Goal: Task Accomplishment & Management: Complete application form

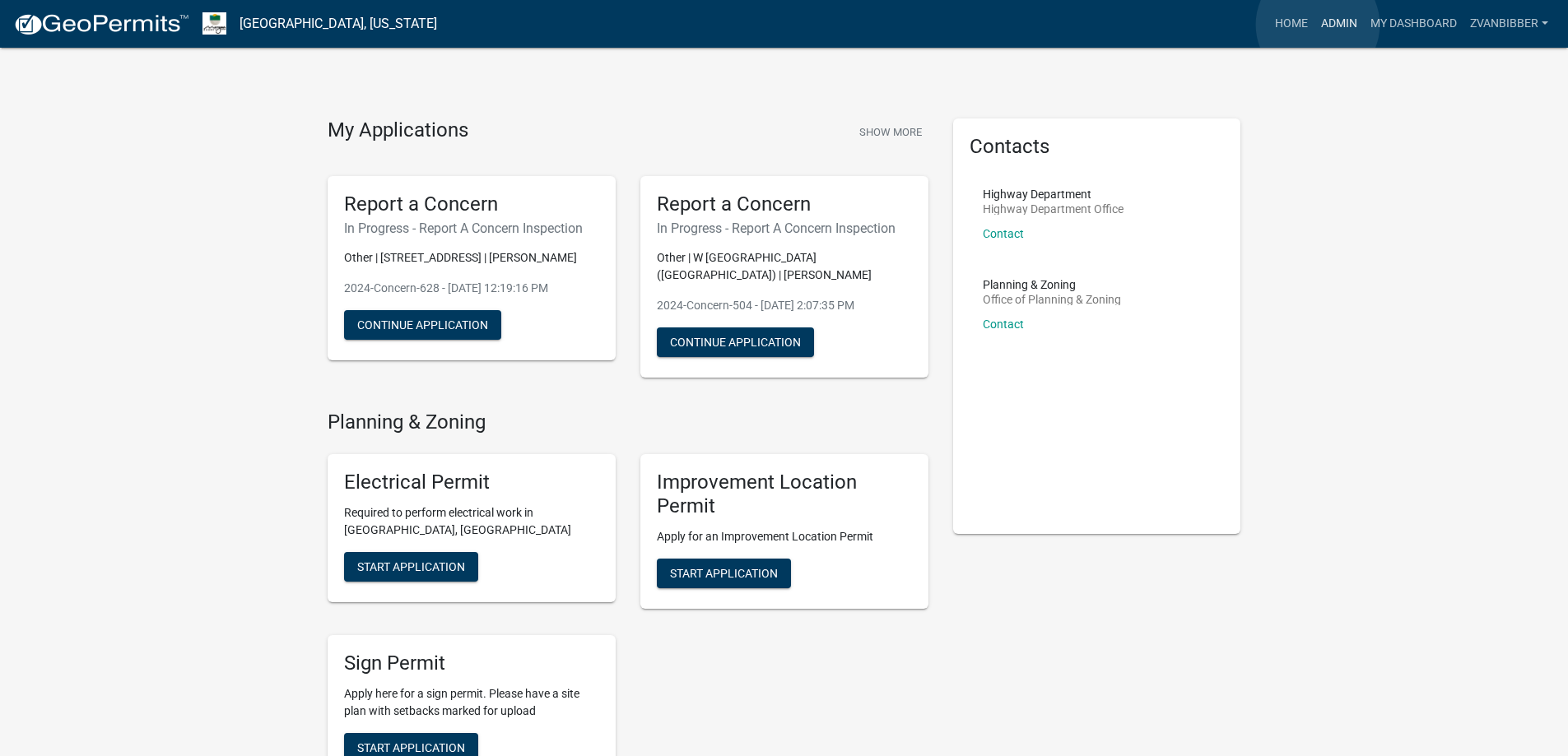
click at [1318, 25] on link "Admin" at bounding box center [1338, 23] width 49 height 31
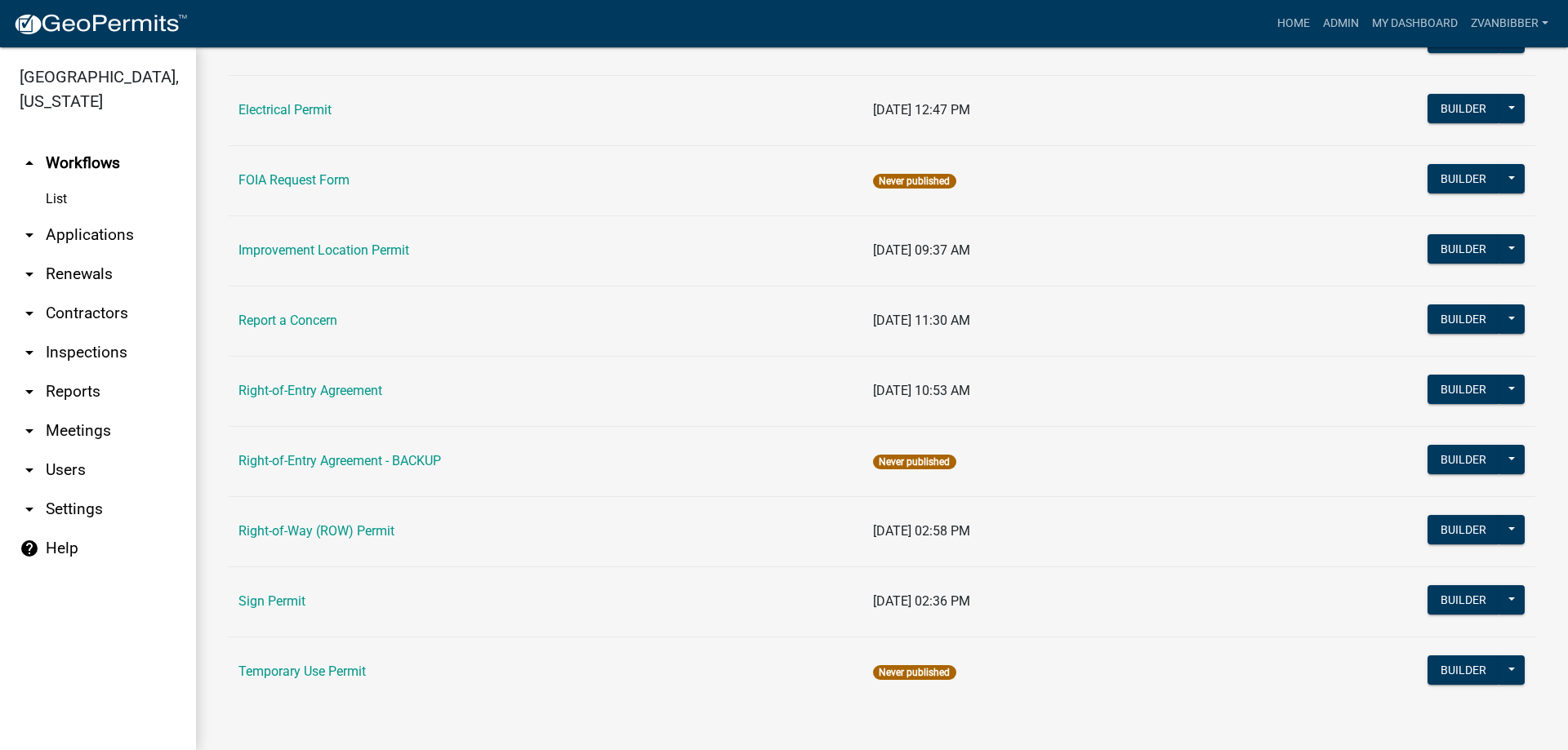
scroll to position [280, 0]
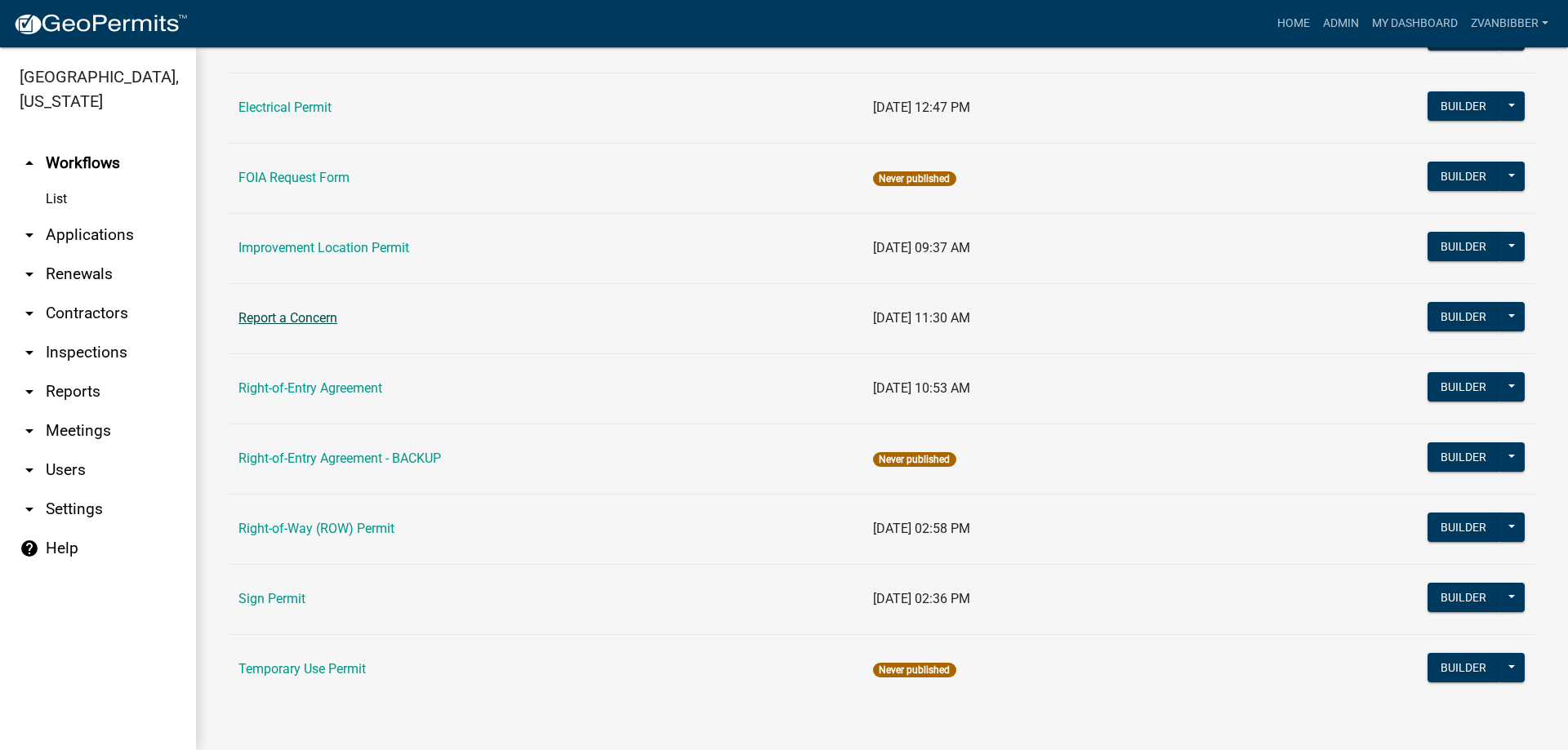
click at [318, 314] on link "Report a Concern" at bounding box center [287, 317] width 98 height 15
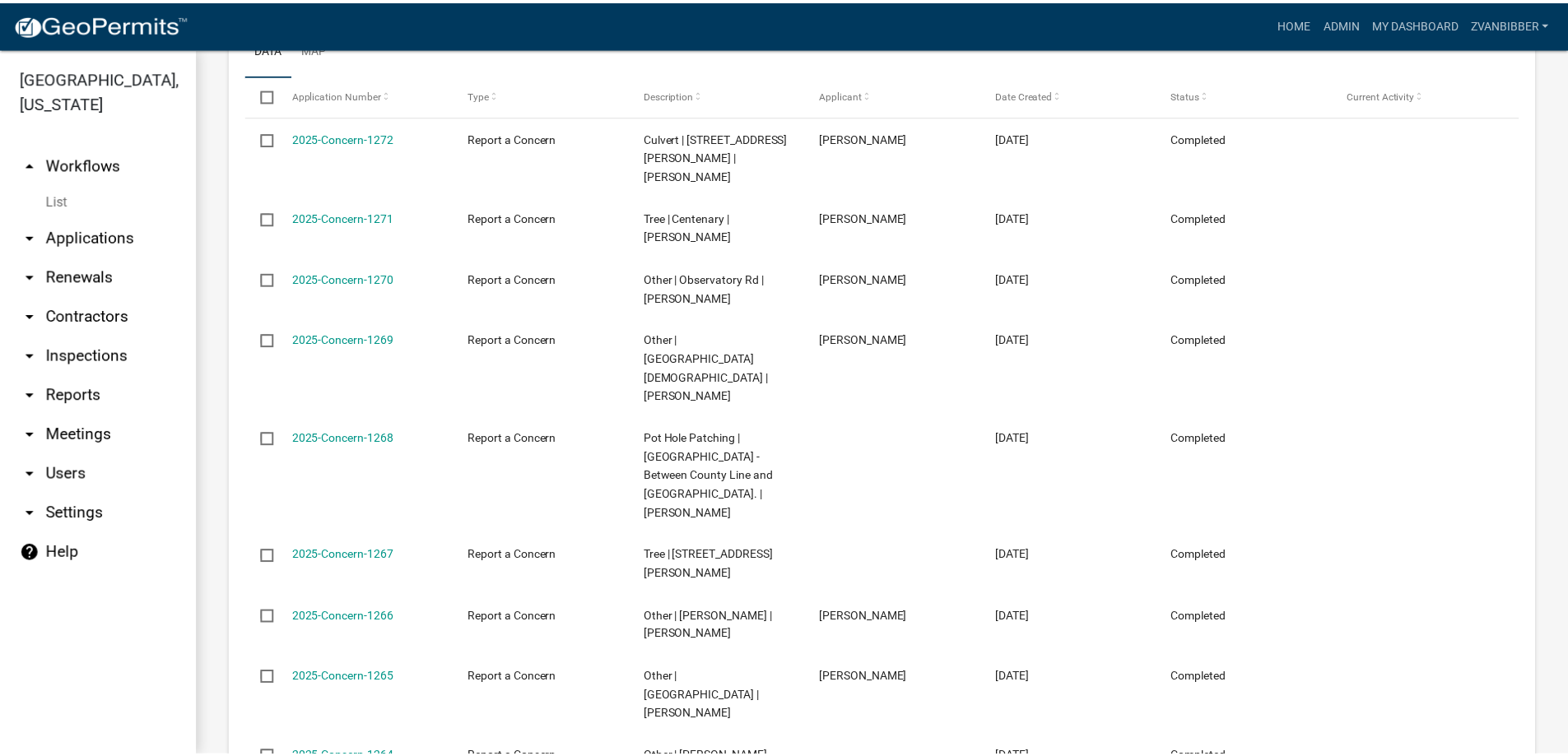
scroll to position [1819, 0]
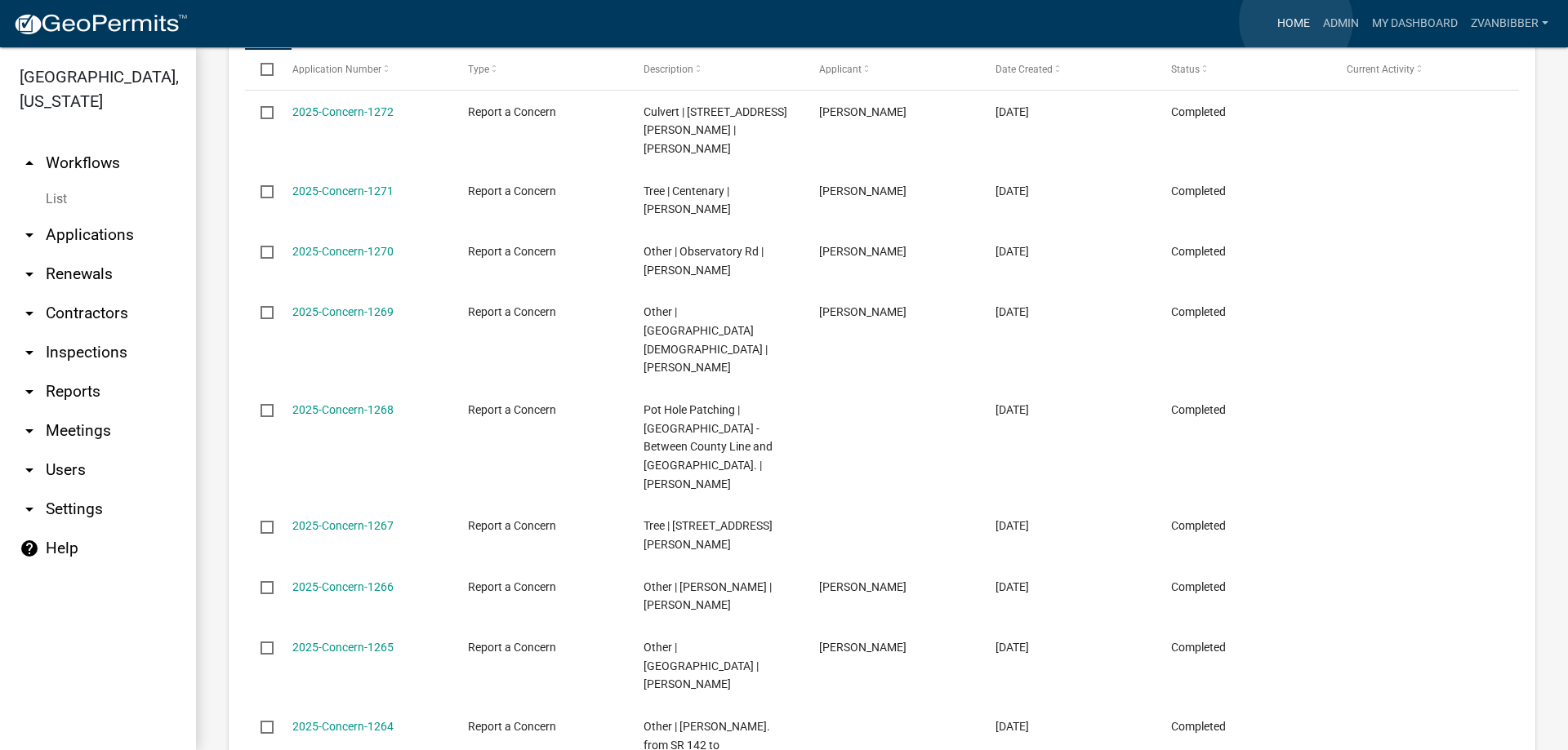
click at [1296, 21] on link "Home" at bounding box center [1293, 23] width 46 height 31
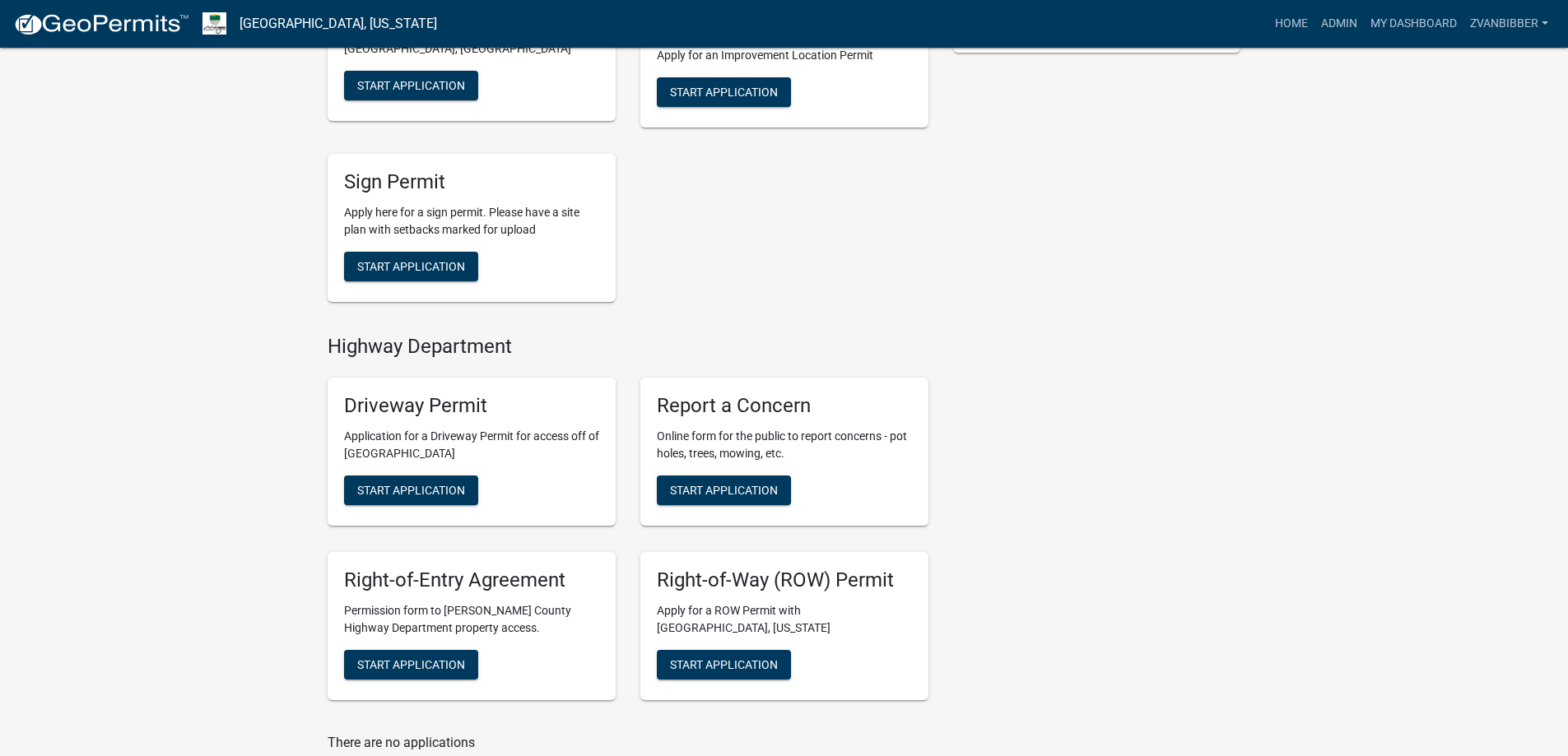
scroll to position [650, 0]
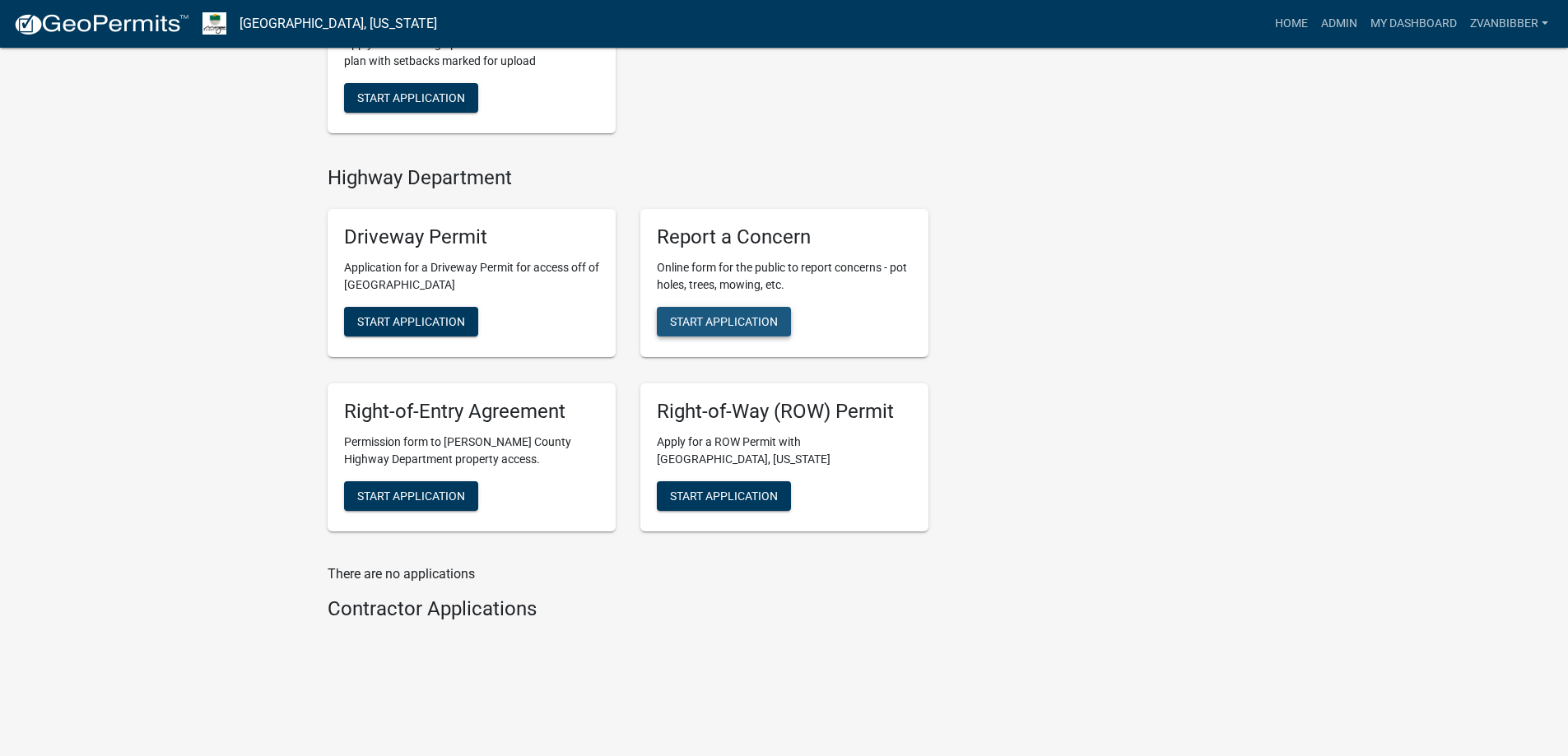
click at [753, 338] on div "Report a Concern Online form for the public to report concerns - pot holes, tre…" at bounding box center [784, 283] width 288 height 148
click at [770, 331] on button "Start Application" at bounding box center [724, 321] width 134 height 29
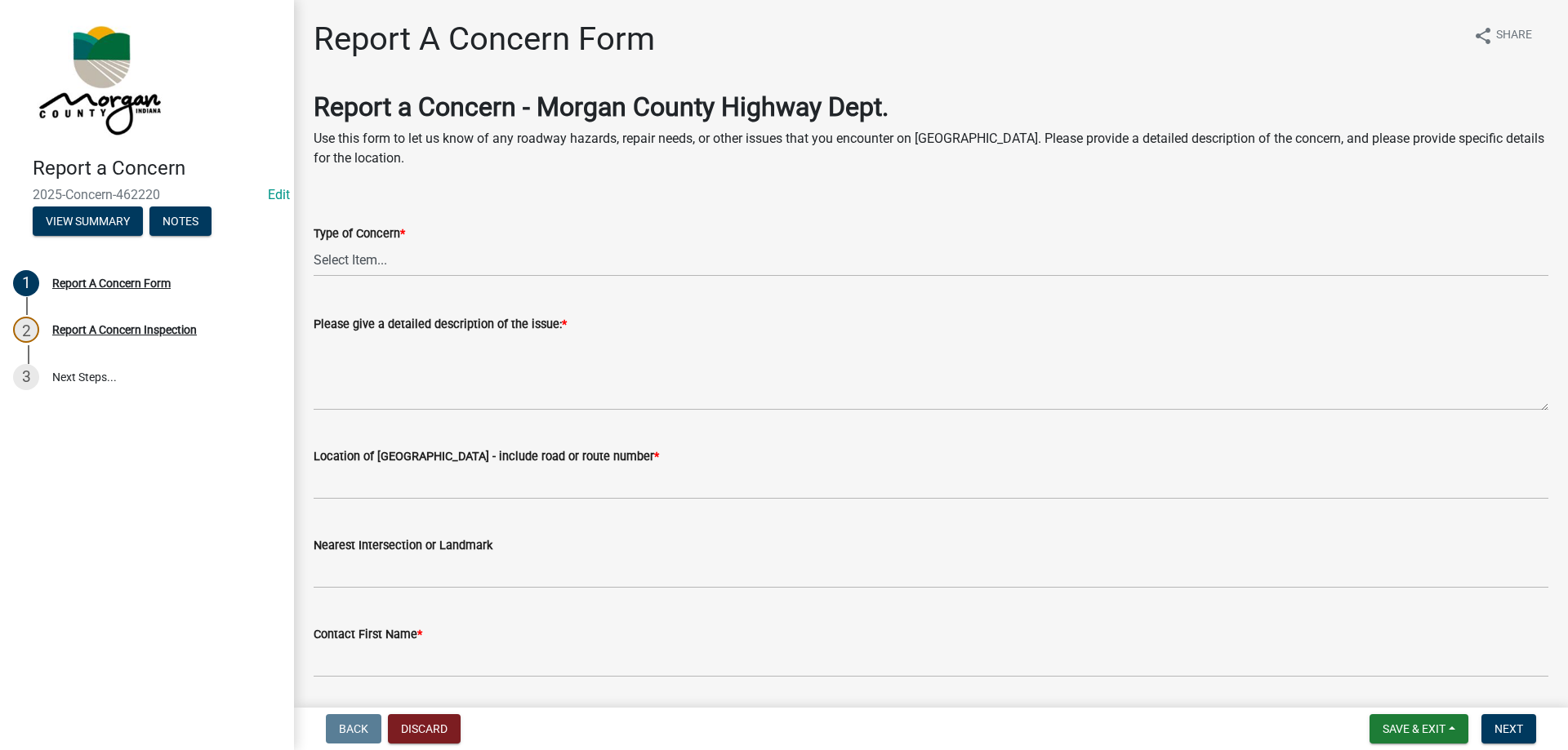
click at [450, 287] on wm-data-entity-input "Type of Concern * Select Item... Pot Hole Patching Ditch Tree Sign Mowing Culve…" at bounding box center [931, 236] width 1235 height 110
click at [435, 278] on wm-data-entity-input "Type of Concern * Select Item... Pot Hole Patching Ditch Tree Sign Mowing Culve…" at bounding box center [931, 236] width 1235 height 110
click at [434, 266] on select "Select Item... Pot Hole Patching Ditch Tree Sign Mowing Culvert Other" at bounding box center [931, 260] width 1235 height 34
click at [314, 243] on select "Select Item... Pot Hole Patching Ditch Tree Sign Mowing Culvert Other" at bounding box center [931, 260] width 1235 height 34
select select "3582e9dc-d8cd-4526-a2d9-157cc62522fd"
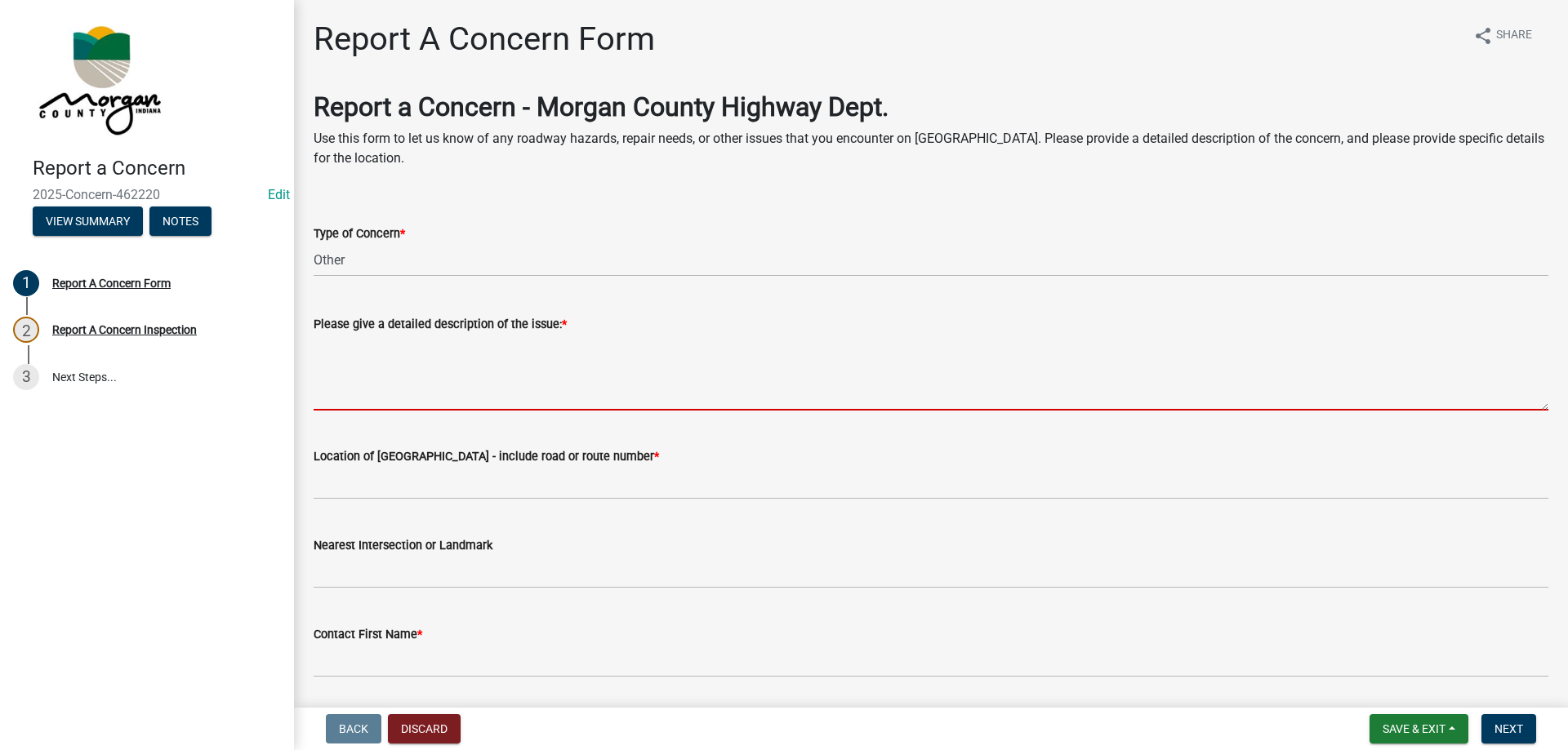
click at [375, 375] on textarea "Please give a detailed description of the issue: *" at bounding box center [931, 372] width 1235 height 77
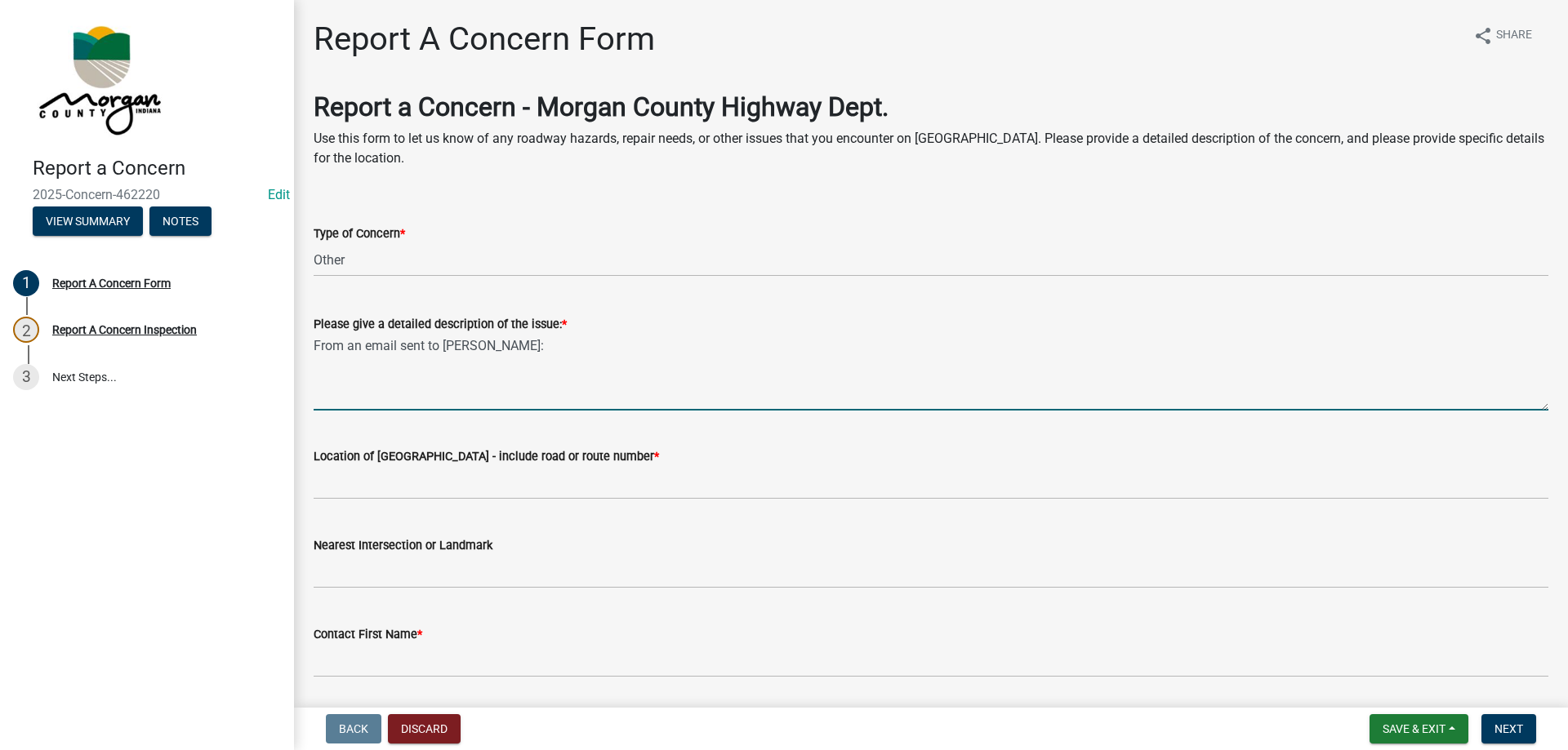
type textarea "From an email sent to [PERSON_NAME]:"
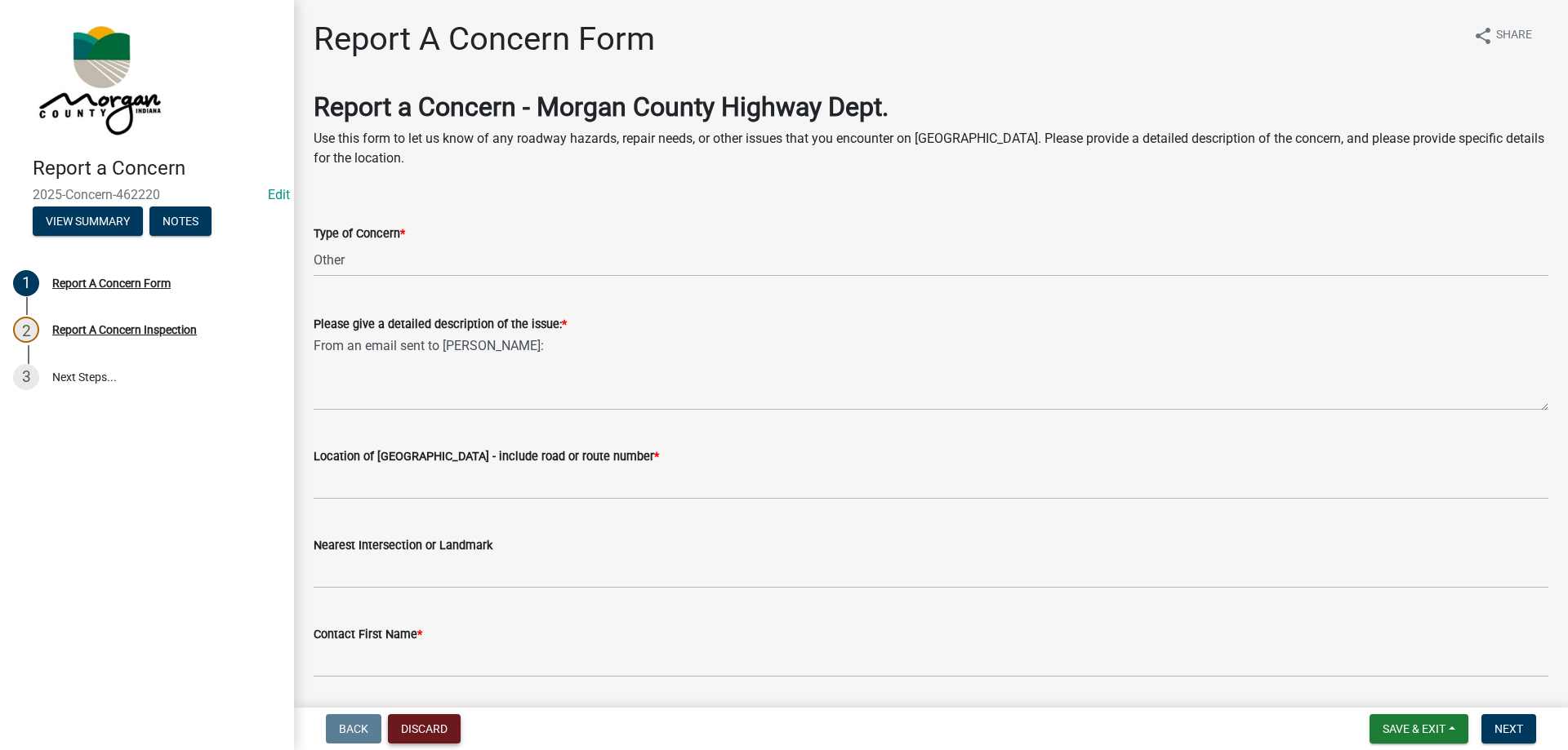
click at [427, 738] on button "Discard" at bounding box center [424, 729] width 73 height 29
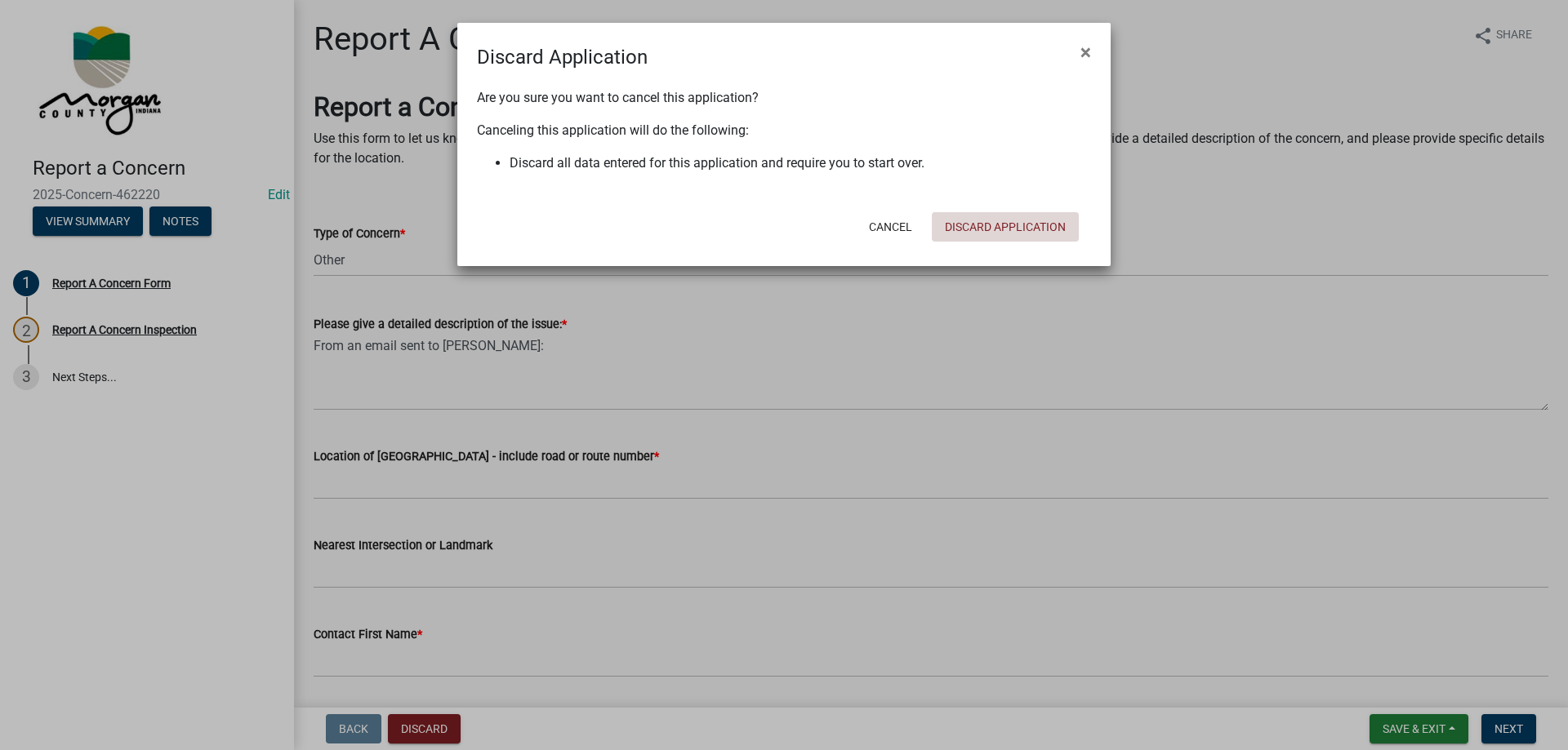
click at [1009, 227] on button "Discard Application" at bounding box center [1005, 226] width 147 height 29
